Goal: Information Seeking & Learning: Learn about a topic

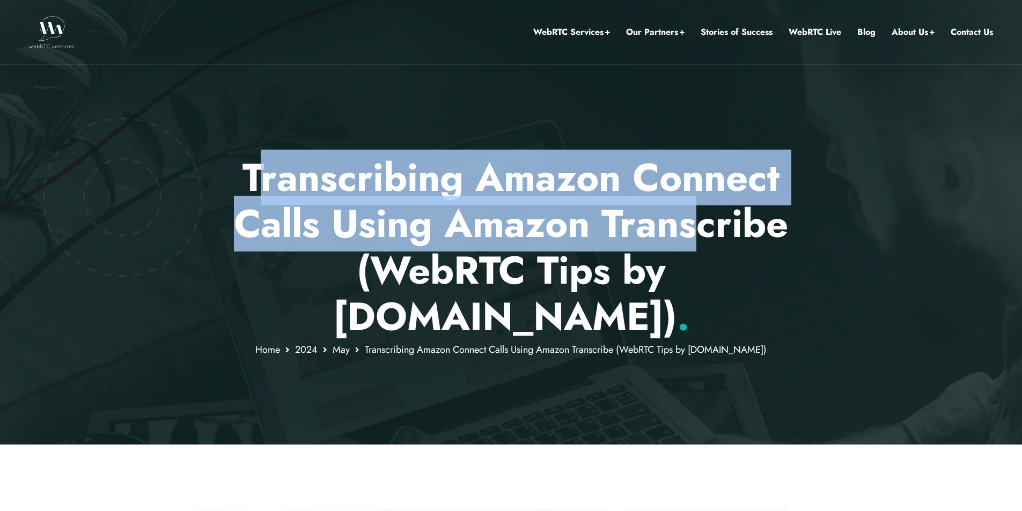
drag, startPoint x: 265, startPoint y: 173, endPoint x: 699, endPoint y: 214, distance: 436.5
click at [699, 214] on p "Transcribing Amazon Connect Calls Using Amazon Transcribe (WebRTC Tips by [DOMA…" at bounding box center [511, 248] width 628 height 186
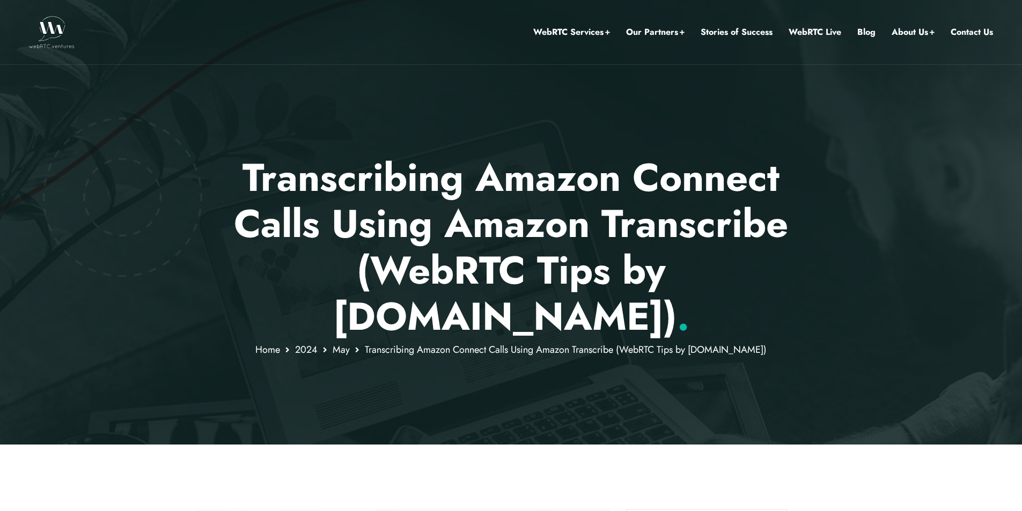
click at [699, 260] on p "Transcribing Amazon Connect Calls Using Amazon Transcribe (WebRTC Tips by [DOMA…" at bounding box center [511, 248] width 628 height 186
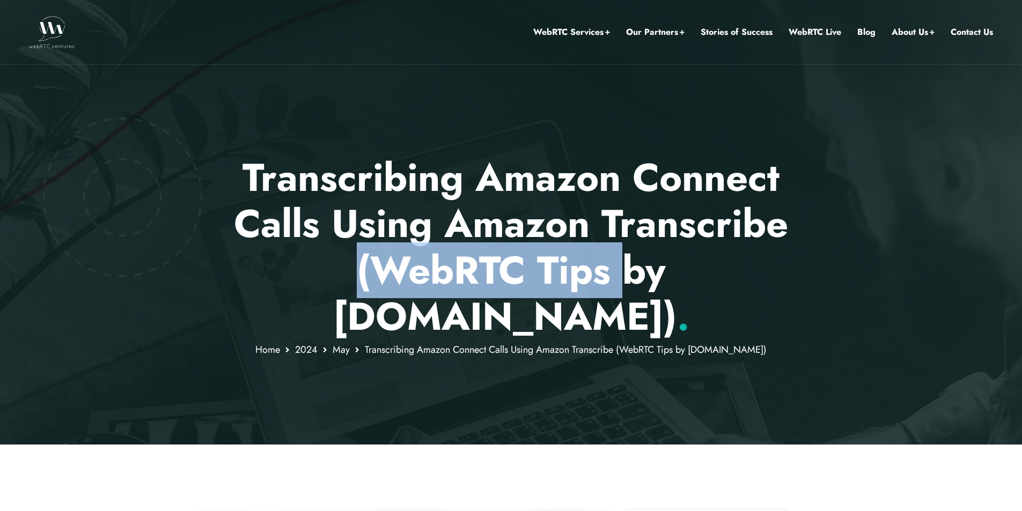
drag, startPoint x: 593, startPoint y: 270, endPoint x: 267, endPoint y: 260, distance: 326.9
click at [267, 260] on p "Transcribing Amazon Connect Calls Using Amazon Transcribe (WebRTC Tips by WebRT…" at bounding box center [511, 248] width 628 height 186
click at [357, 285] on p "Transcribing Amazon Connect Calls Using Amazon Transcribe (WebRTC Tips by WebRT…" at bounding box center [511, 248] width 628 height 186
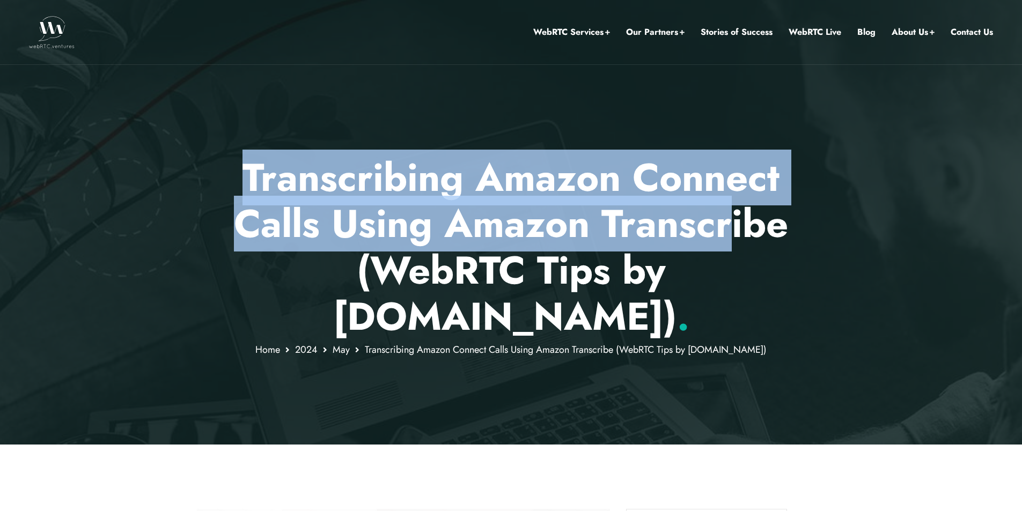
drag, startPoint x: 277, startPoint y: 180, endPoint x: 724, endPoint y: 209, distance: 447.9
click at [724, 209] on p "Transcribing Amazon Connect Calls Using Amazon Transcribe (WebRTC Tips by WebRT…" at bounding box center [511, 248] width 628 height 186
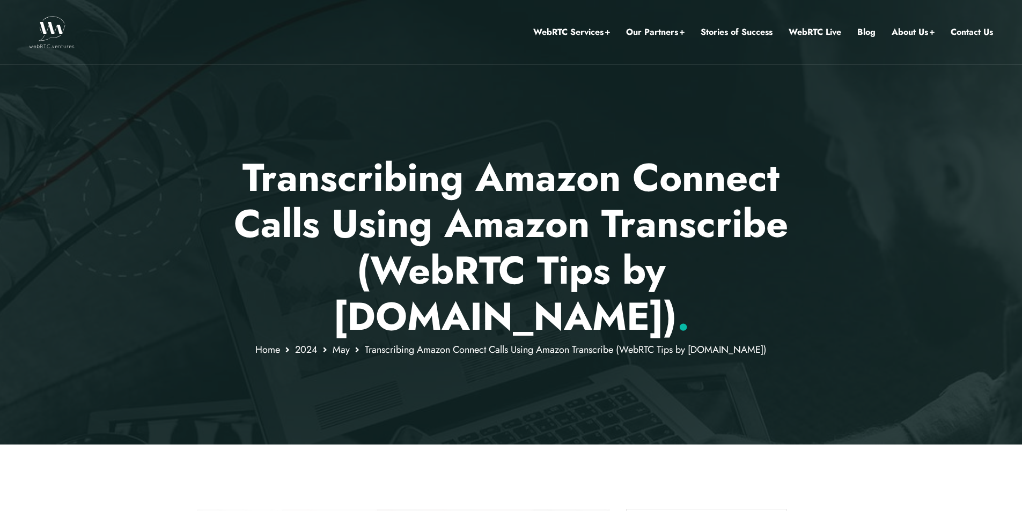
click at [715, 283] on p "Transcribing Amazon Connect Calls Using Amazon Transcribe (WebRTC Tips by WebRT…" at bounding box center [511, 248] width 628 height 186
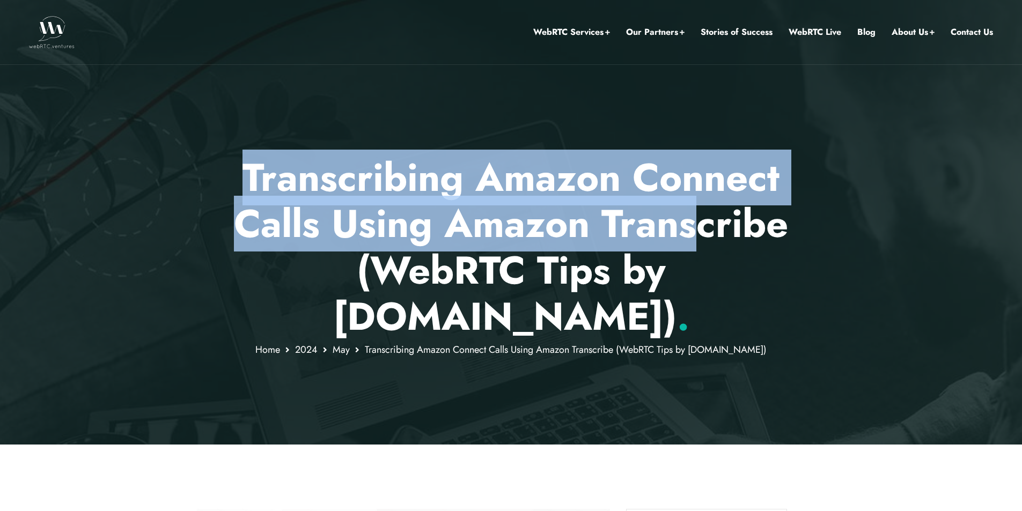
drag, startPoint x: 281, startPoint y: 179, endPoint x: 706, endPoint y: 233, distance: 428.3
click at [706, 233] on p "Transcribing Amazon Connect Calls Using Amazon Transcribe (WebRTC Tips by WebRT…" at bounding box center [511, 248] width 628 height 186
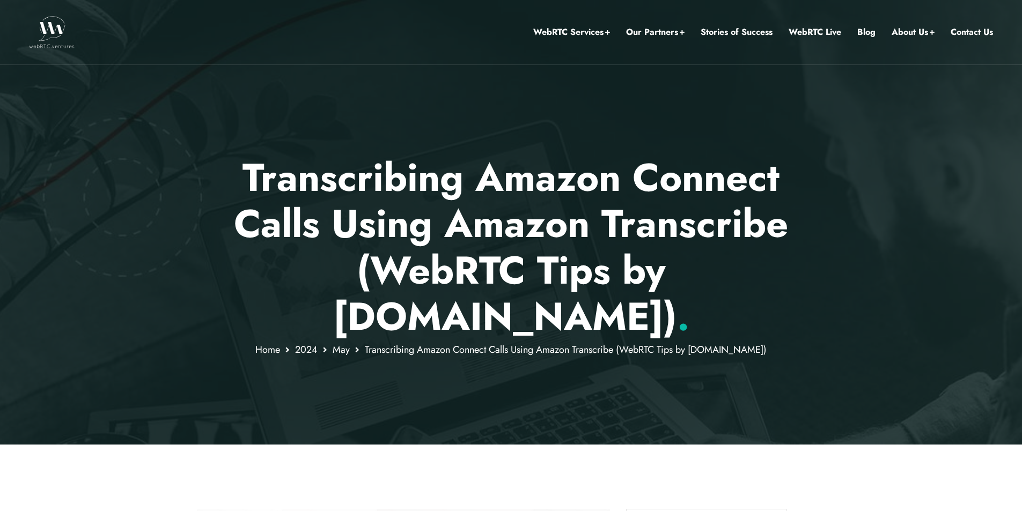
drag, startPoint x: 379, startPoint y: 270, endPoint x: 649, endPoint y: 311, distance: 272.3
click at [660, 304] on p "Transcribing Amazon Connect Calls Using Amazon Transcribe (WebRTC Tips by WebRT…" at bounding box center [511, 248] width 628 height 186
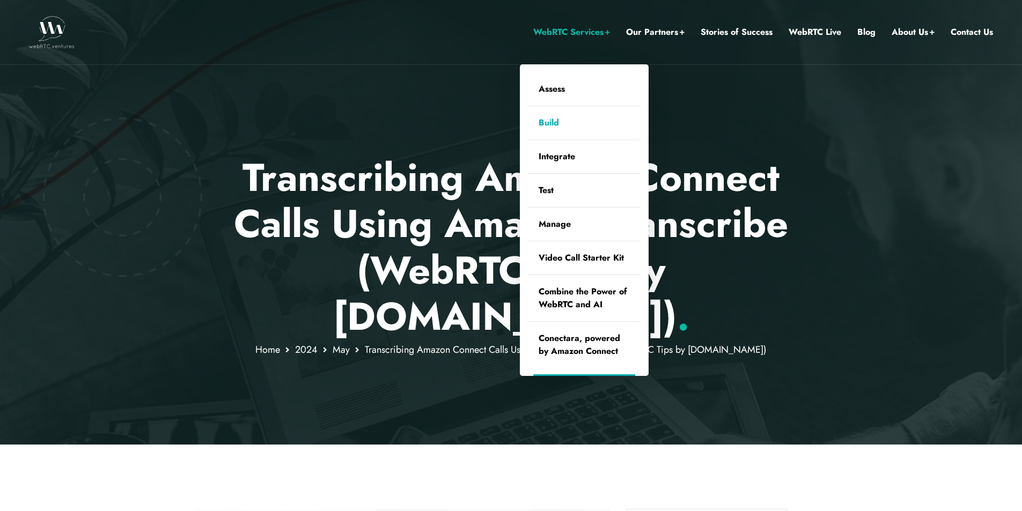
click at [555, 123] on link "Build" at bounding box center [584, 122] width 113 height 33
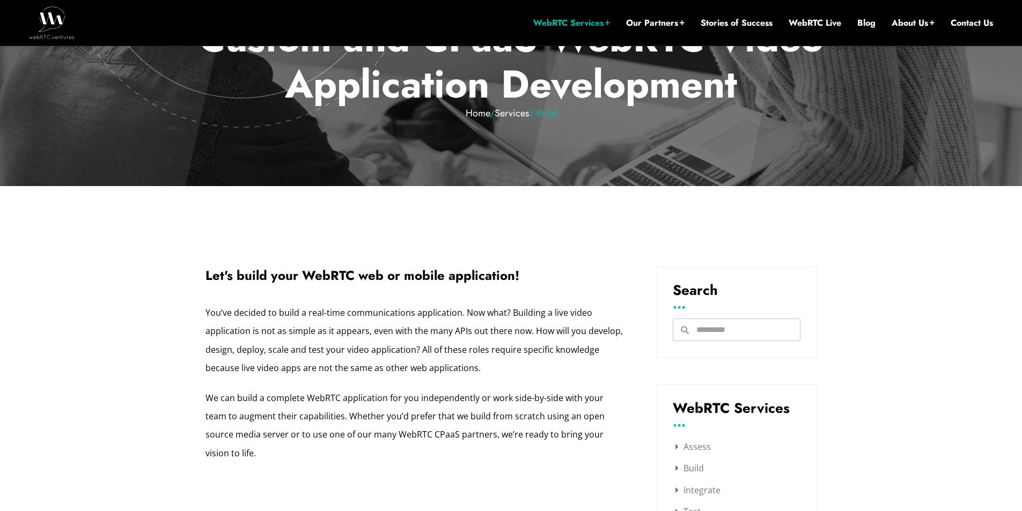
scroll to position [333, 0]
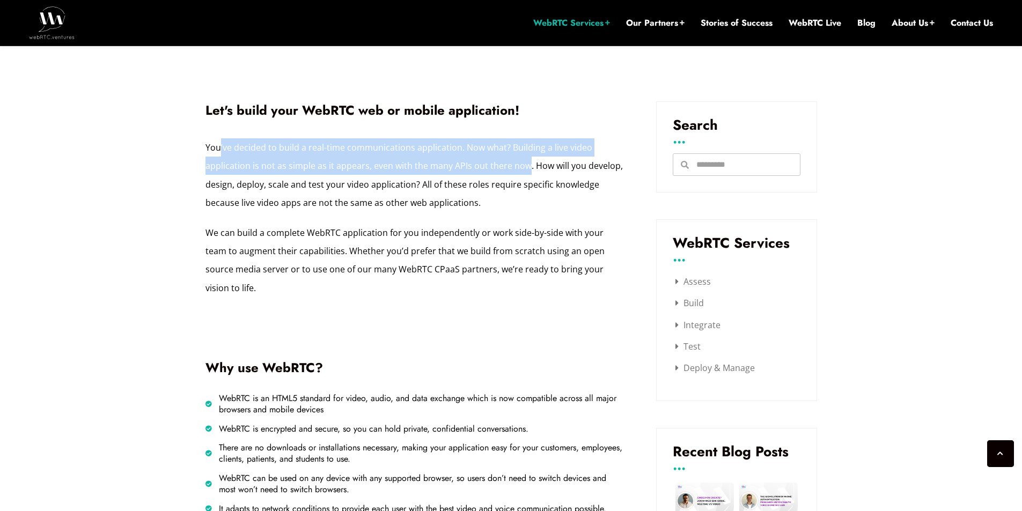
drag, startPoint x: 221, startPoint y: 143, endPoint x: 525, endPoint y: 165, distance: 305.0
click at [525, 165] on p "You’ve decided to build a real-time communications application. Now what? Build…" at bounding box center [414, 175] width 418 height 74
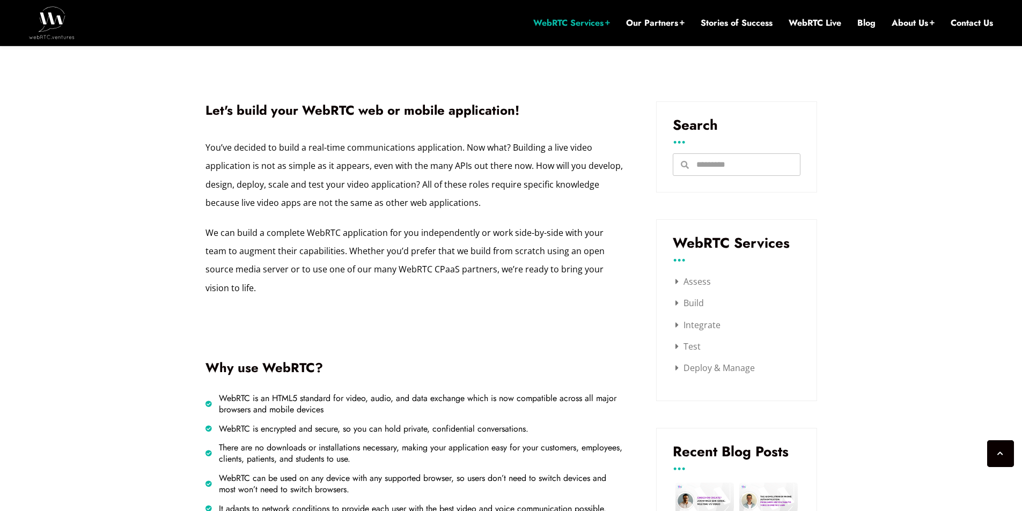
click at [532, 173] on p "You’ve decided to build a real-time communications application. Now what? Build…" at bounding box center [414, 175] width 418 height 74
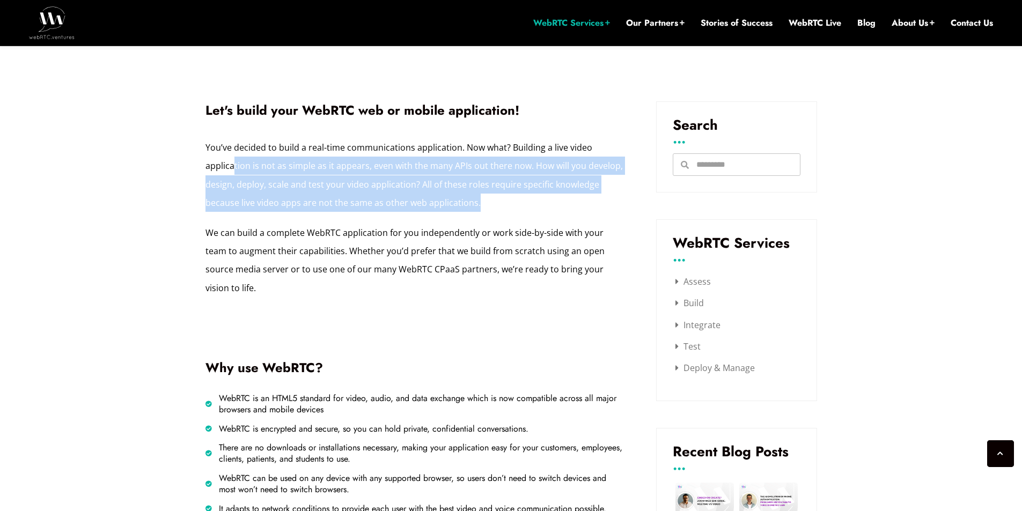
drag, startPoint x: 302, startPoint y: 181, endPoint x: 503, endPoint y: 253, distance: 213.3
click at [485, 211] on p "You’ve decided to build a real-time communications application. Now what? Build…" at bounding box center [414, 175] width 418 height 74
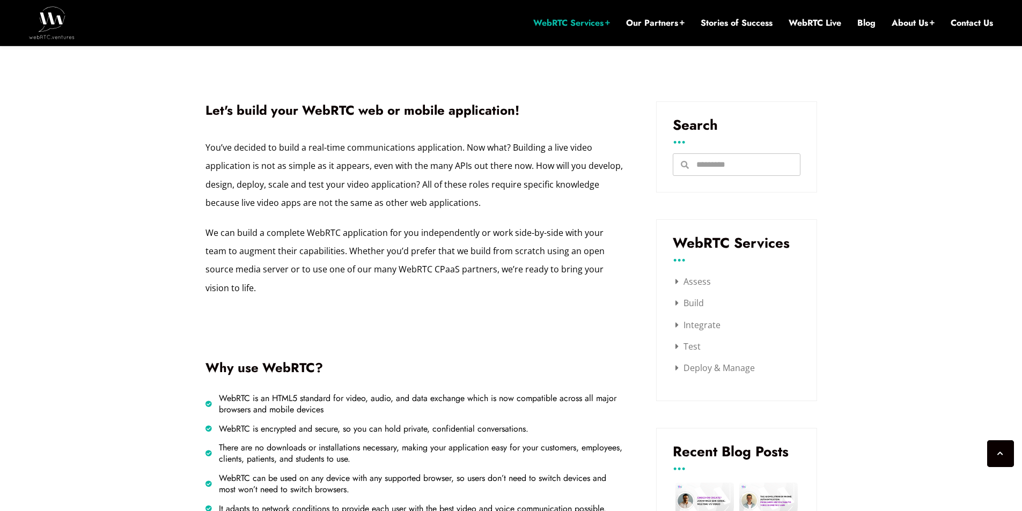
click at [508, 256] on p "We can build a complete WebRTC application for you independently or work side-b…" at bounding box center [414, 261] width 418 height 74
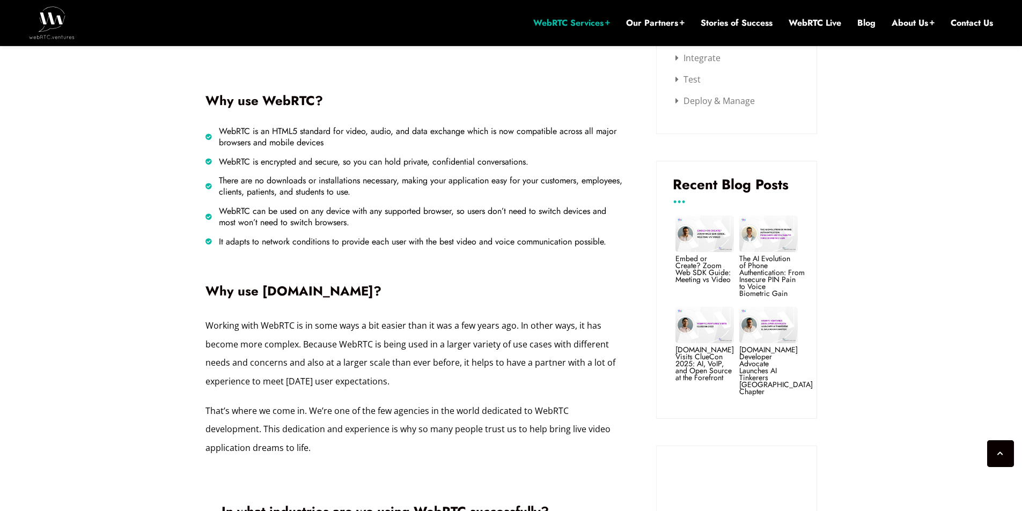
scroll to position [601, 0]
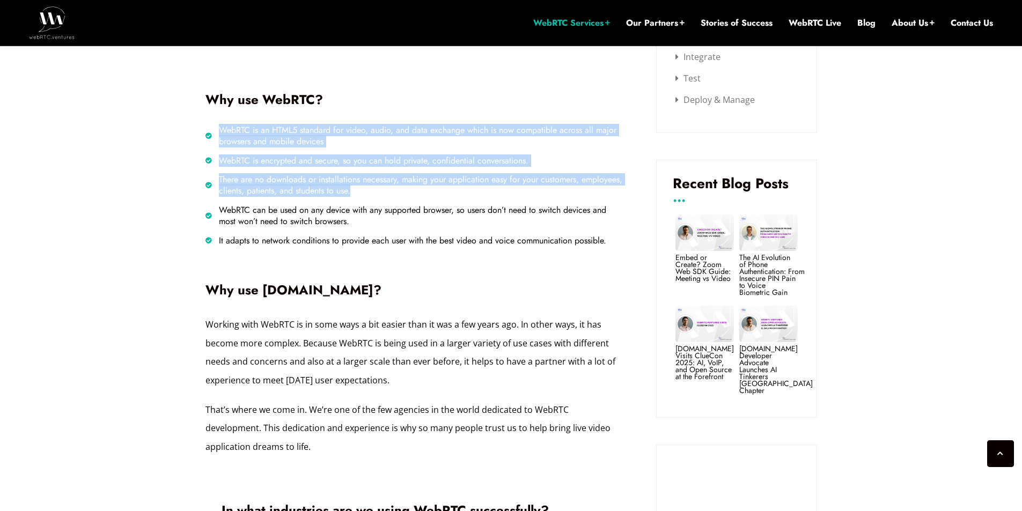
drag, startPoint x: 440, startPoint y: 173, endPoint x: 456, endPoint y: 209, distance: 38.7
click at [443, 189] on ul "WebRTC is an HTML5 standard for video, audio, and data exchange which is now co…" at bounding box center [414, 185] width 418 height 121
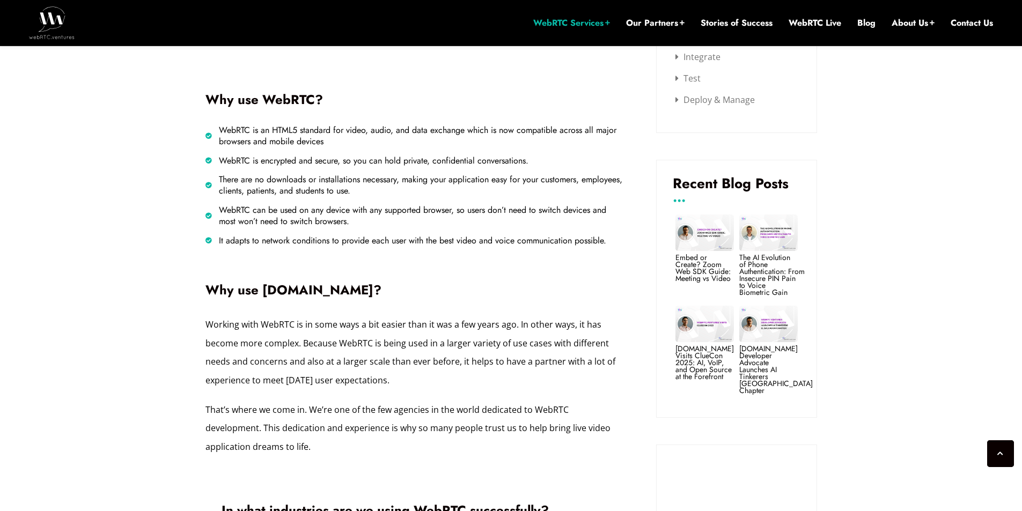
click at [465, 215] on ul "WebRTC is an HTML5 standard for video, audio, and data exchange which is now co…" at bounding box center [414, 185] width 418 height 121
drag, startPoint x: 331, startPoint y: 217, endPoint x: 479, endPoint y: 241, distance: 149.5
click at [479, 241] on div "WebRTC is an HTML5 standard for video, audio, and data exchange which is now co…" at bounding box center [414, 199] width 418 height 148
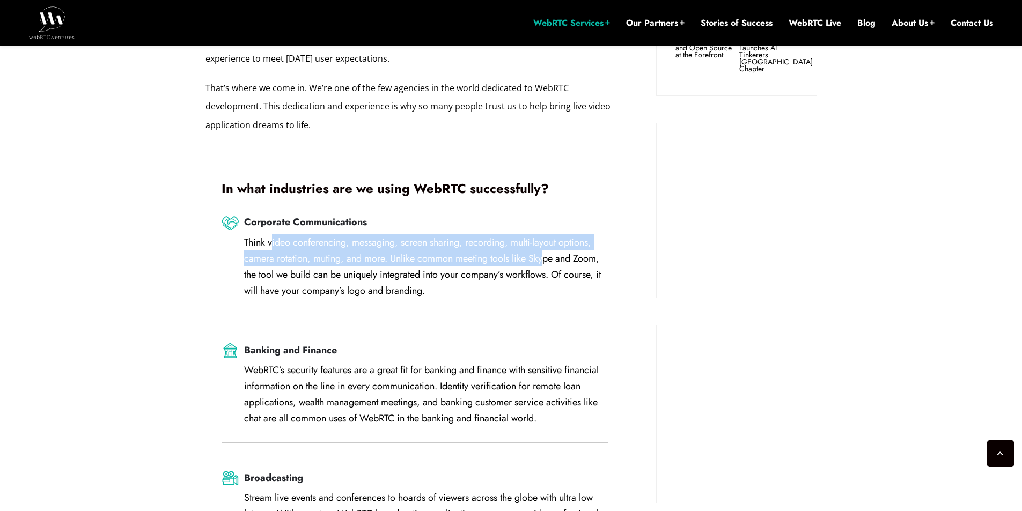
drag, startPoint x: 303, startPoint y: 227, endPoint x: 546, endPoint y: 243, distance: 244.1
click at [546, 243] on div "Think video conferencing, messaging, screen sharing, recording, multi-layout op…" at bounding box center [426, 266] width 364 height 64
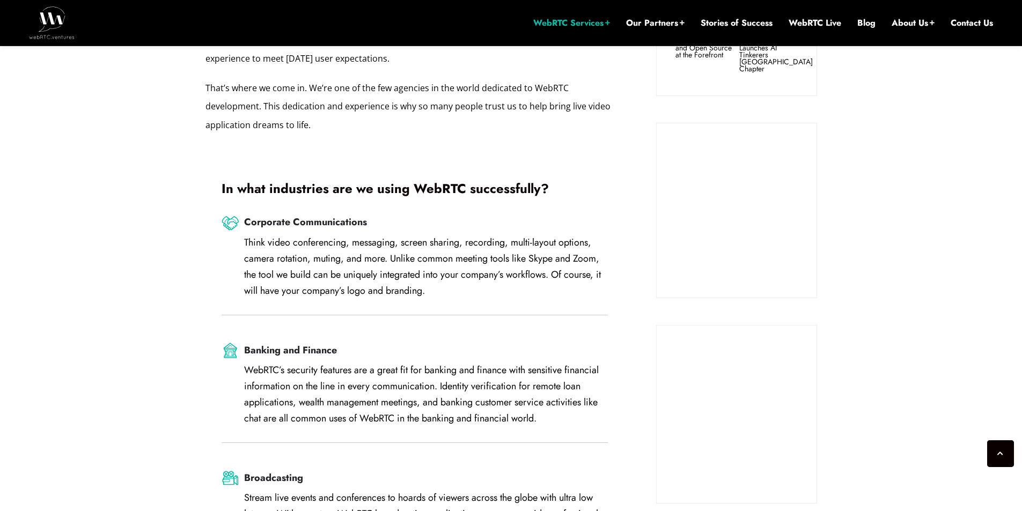
click at [556, 253] on div "Think video conferencing, messaging, screen sharing, recording, multi-layout op…" at bounding box center [426, 266] width 364 height 64
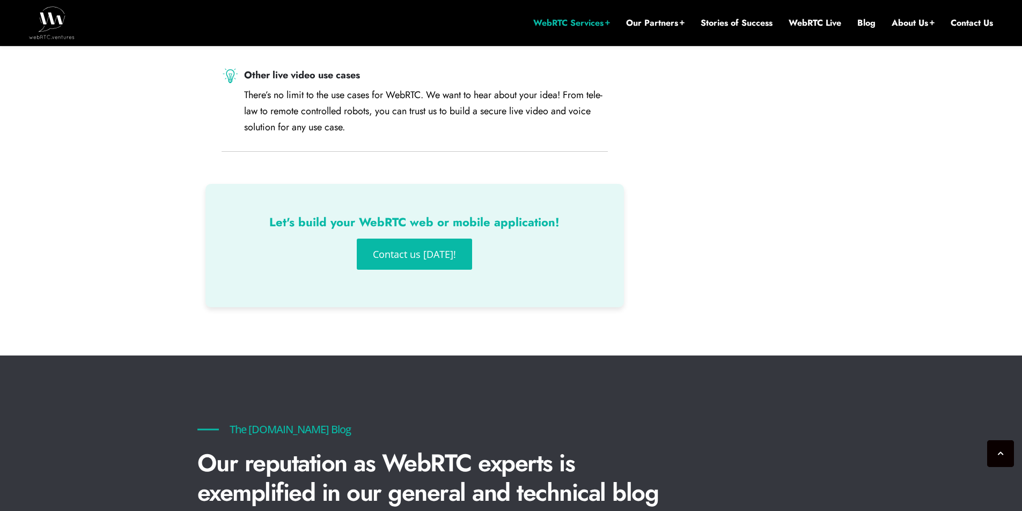
scroll to position [1674, 0]
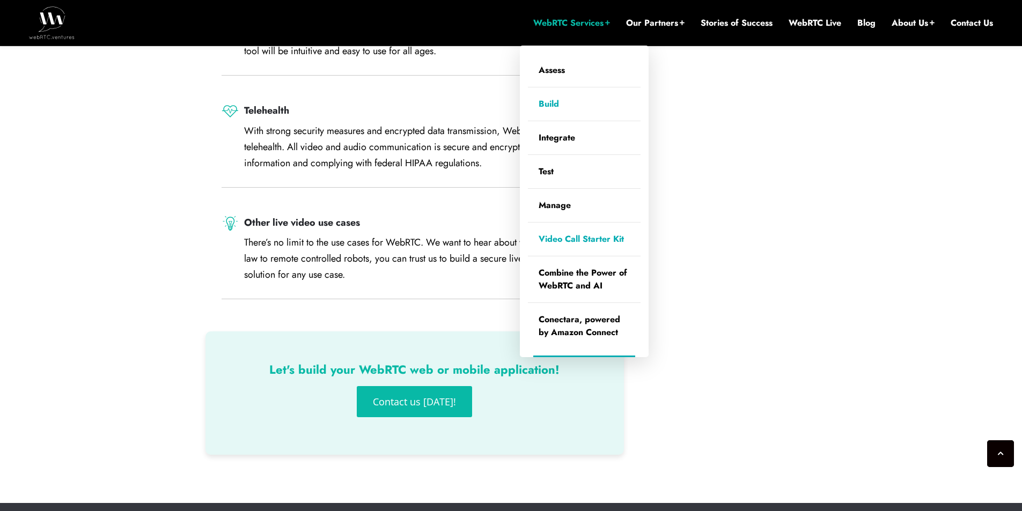
click at [588, 240] on link "Video Call Starter Kit" at bounding box center [584, 239] width 113 height 33
